Goal: Transaction & Acquisition: Purchase product/service

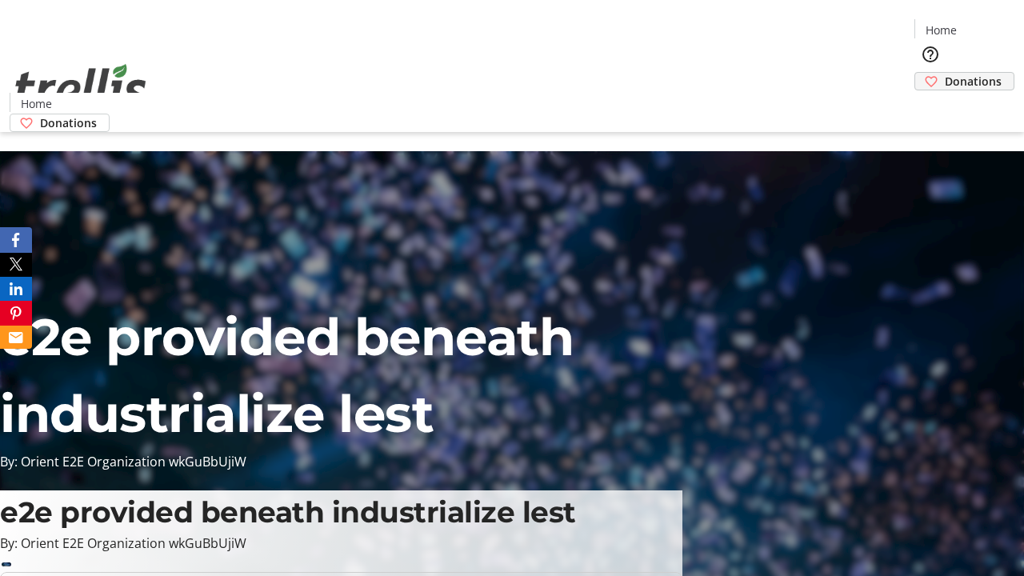
click at [945, 73] on span "Donations" at bounding box center [973, 81] width 57 height 17
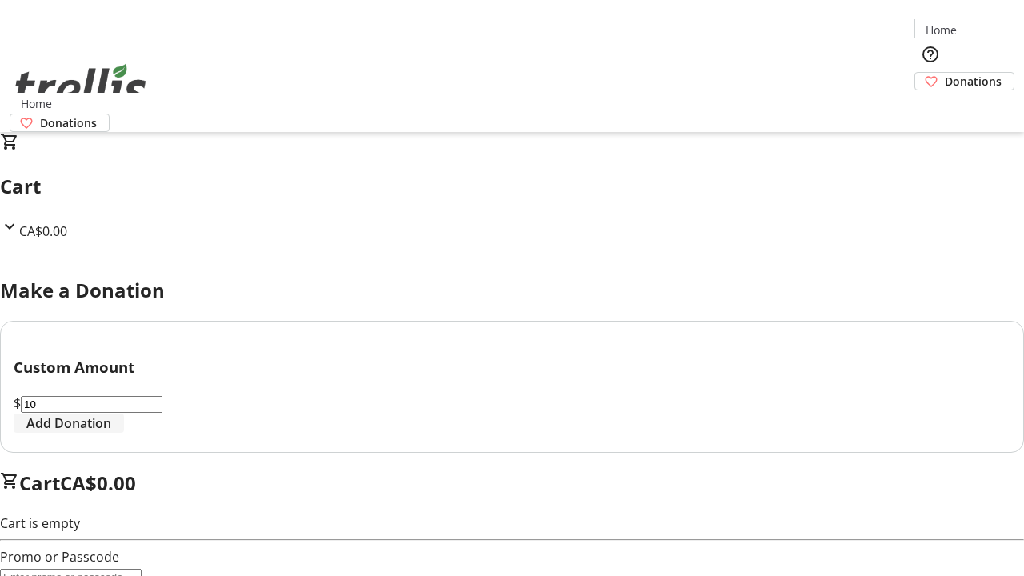
click at [111, 433] on span "Add Donation" at bounding box center [68, 423] width 85 height 19
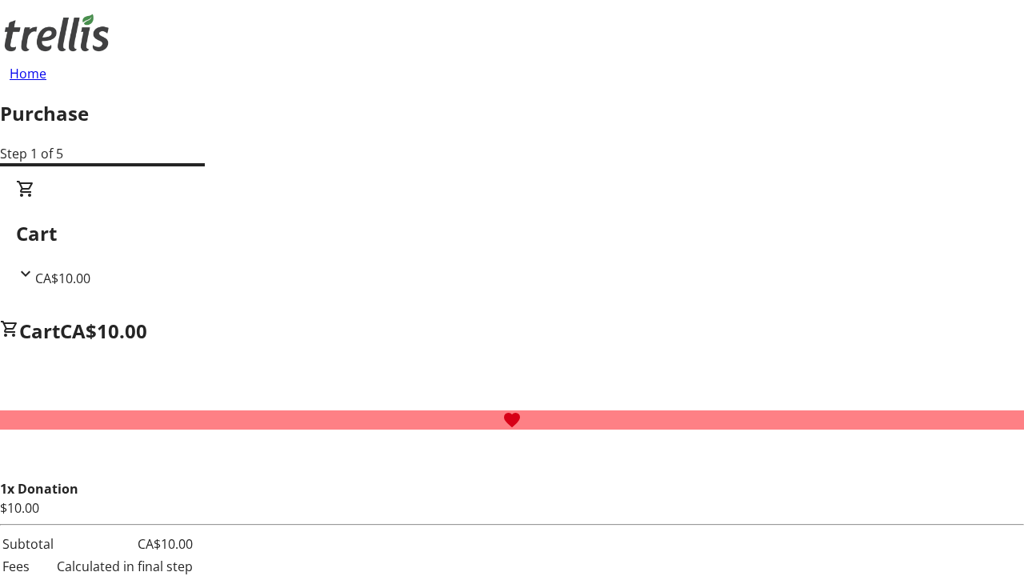
select select "CA"
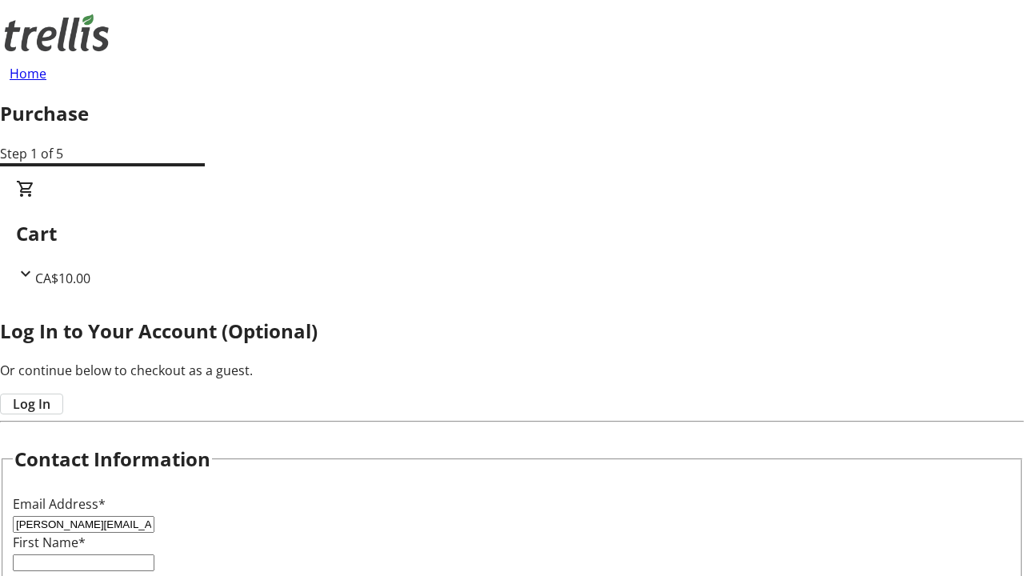
type input "[PERSON_NAME][EMAIL_ADDRESS][DOMAIN_NAME]"
type input "[PERSON_NAME]"
type input "[STREET_ADDRESS][PERSON_NAME]"
type input "Kelowna"
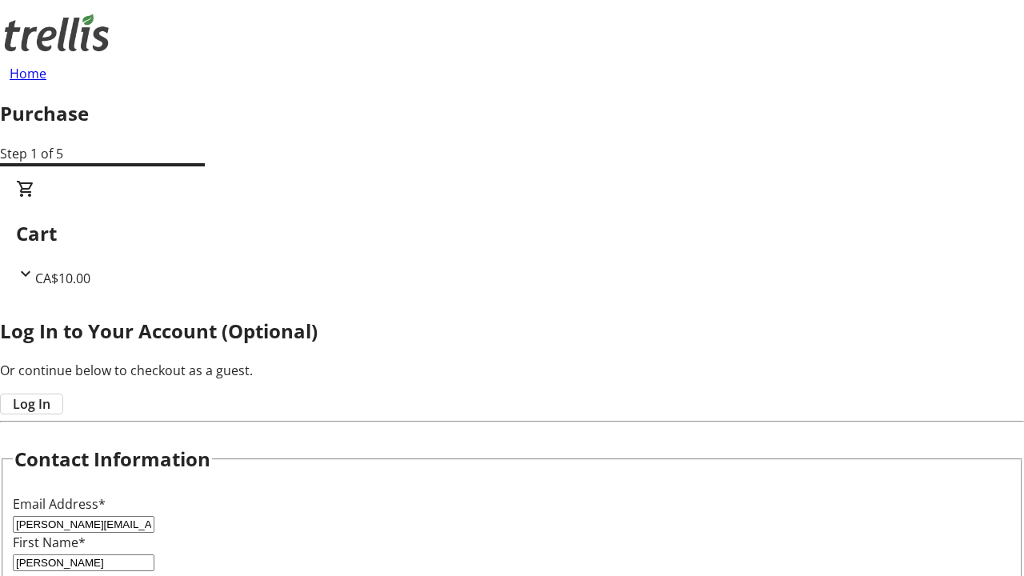
select select "BC"
type input "Kelowna"
type input "V1Y 0C2"
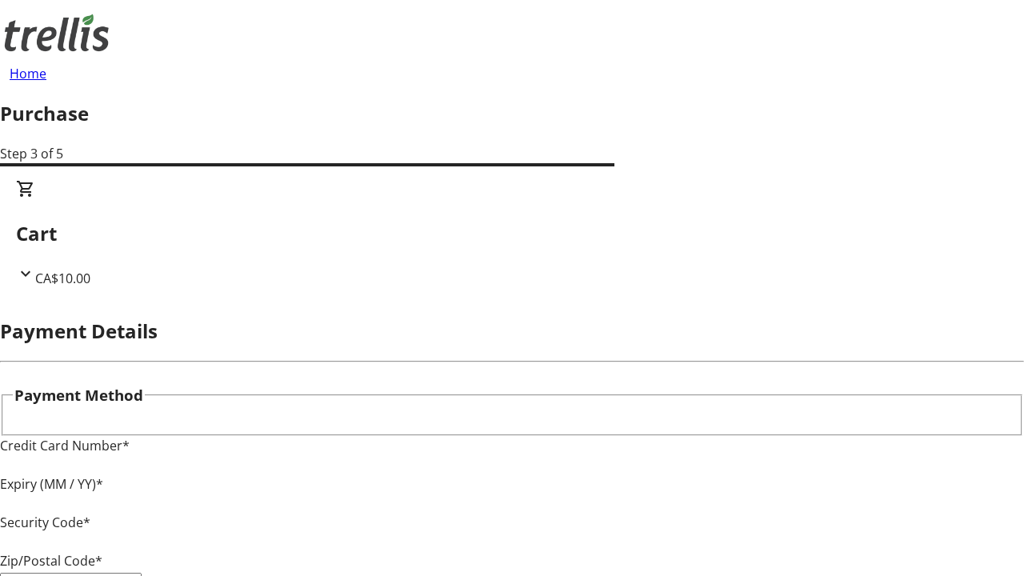
type input "V1Y 0C2"
